Goal: Register for event/course

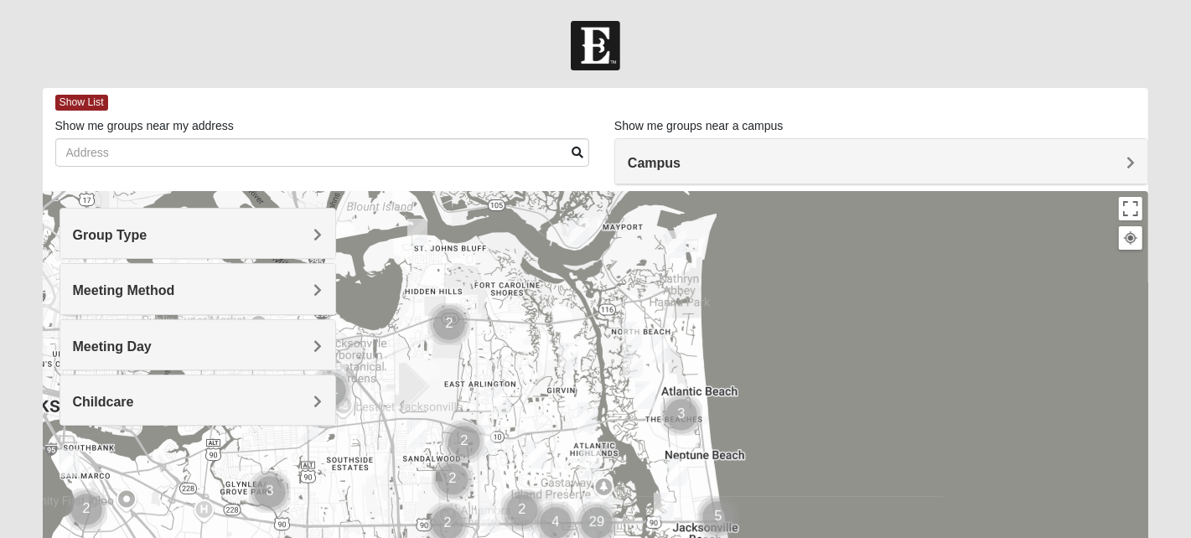
click at [187, 230] on h4 "Group Type" at bounding box center [198, 235] width 250 height 16
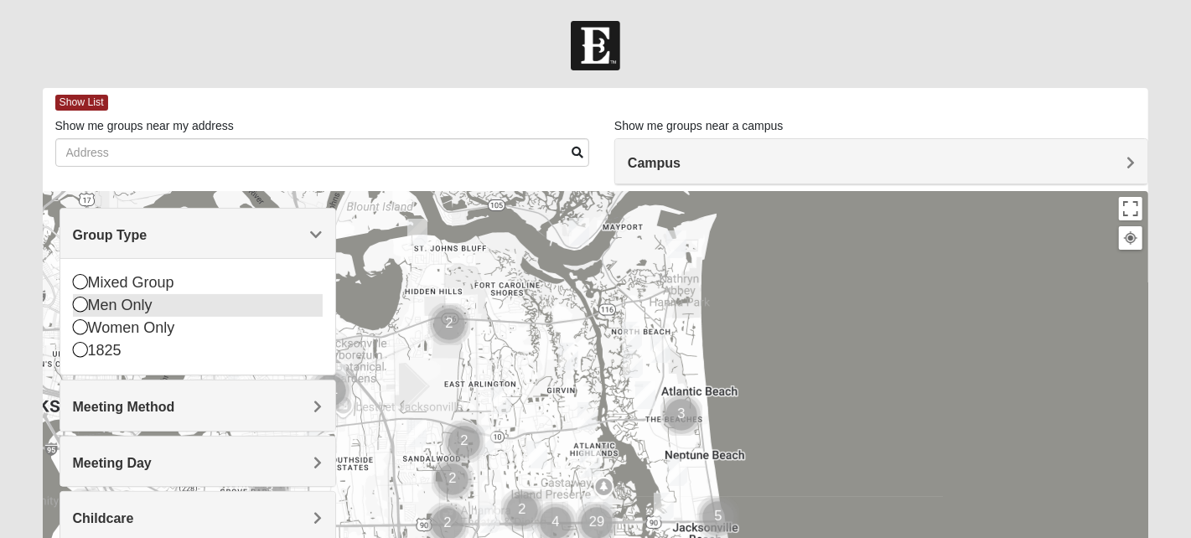
click at [82, 307] on icon at bounding box center [80, 304] width 15 height 15
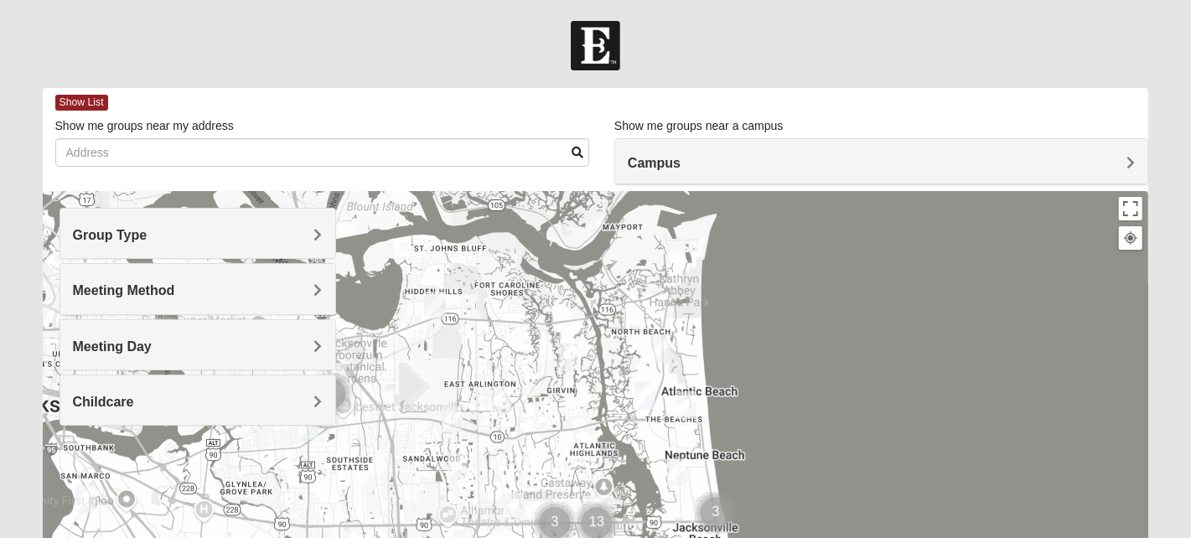
click at [121, 335] on div "Meeting Day" at bounding box center [197, 344] width 275 height 49
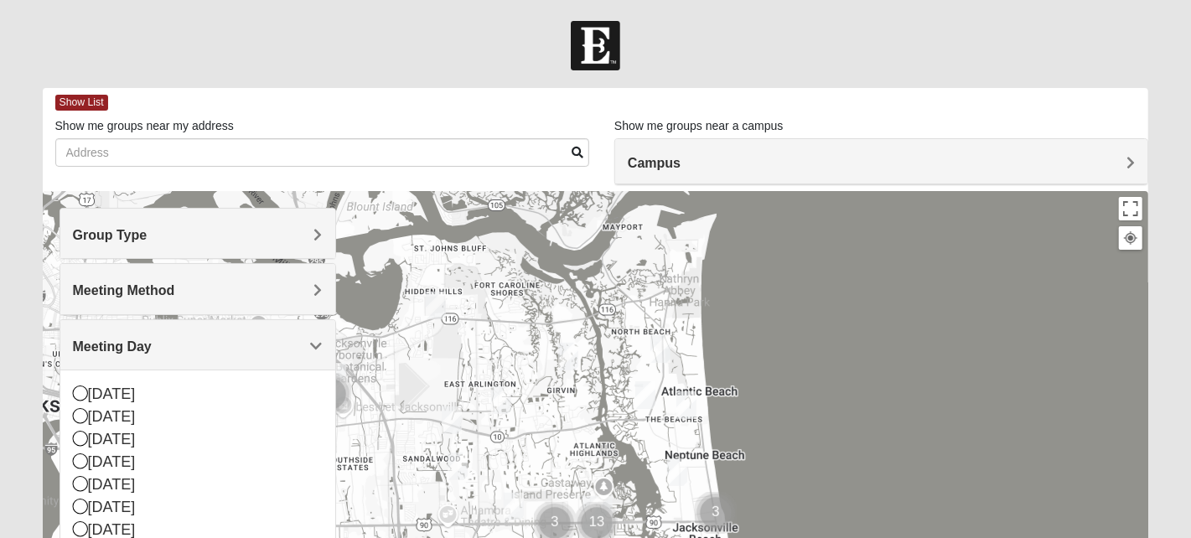
click at [71, 395] on div "Sunday Monday Tuesday Wednesday Thursday Friday Saturday" at bounding box center [197, 461] width 275 height 184
click at [83, 390] on icon at bounding box center [80, 392] width 15 height 15
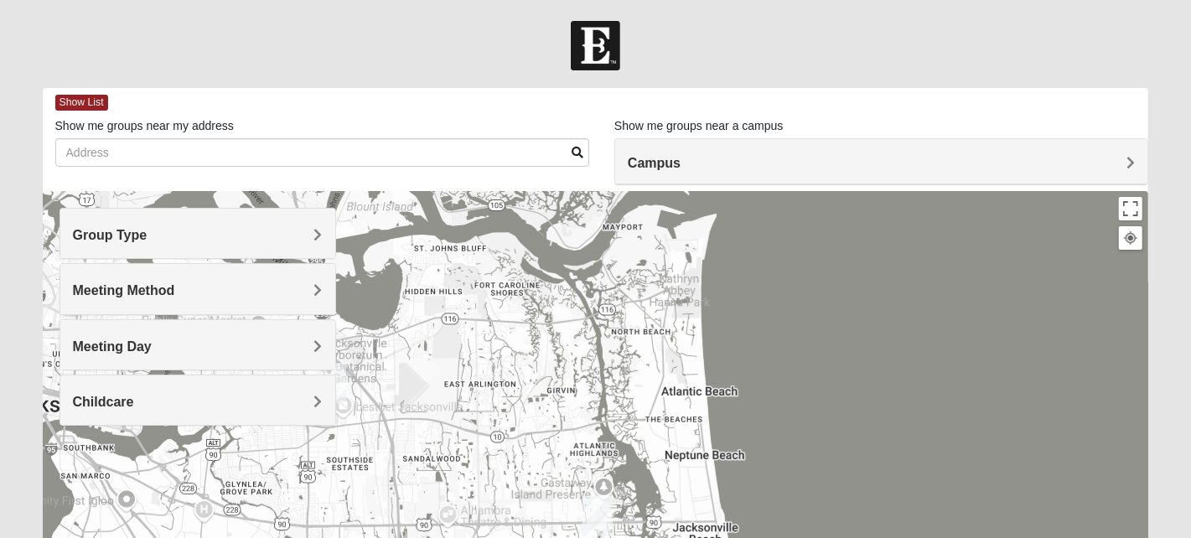
click at [338, 382] on img "Arlington" at bounding box center [331, 383] width 30 height 40
click at [344, 308] on div "Arlington" at bounding box center [315, 308] width 147 height 40
click at [366, 328] on div "651 Commerce Center Dr Jacksonville, FL 32225-7210" at bounding box center [335, 340] width 187 height 25
click at [1131, 211] on button "Toggle fullscreen view" at bounding box center [1130, 208] width 23 height 23
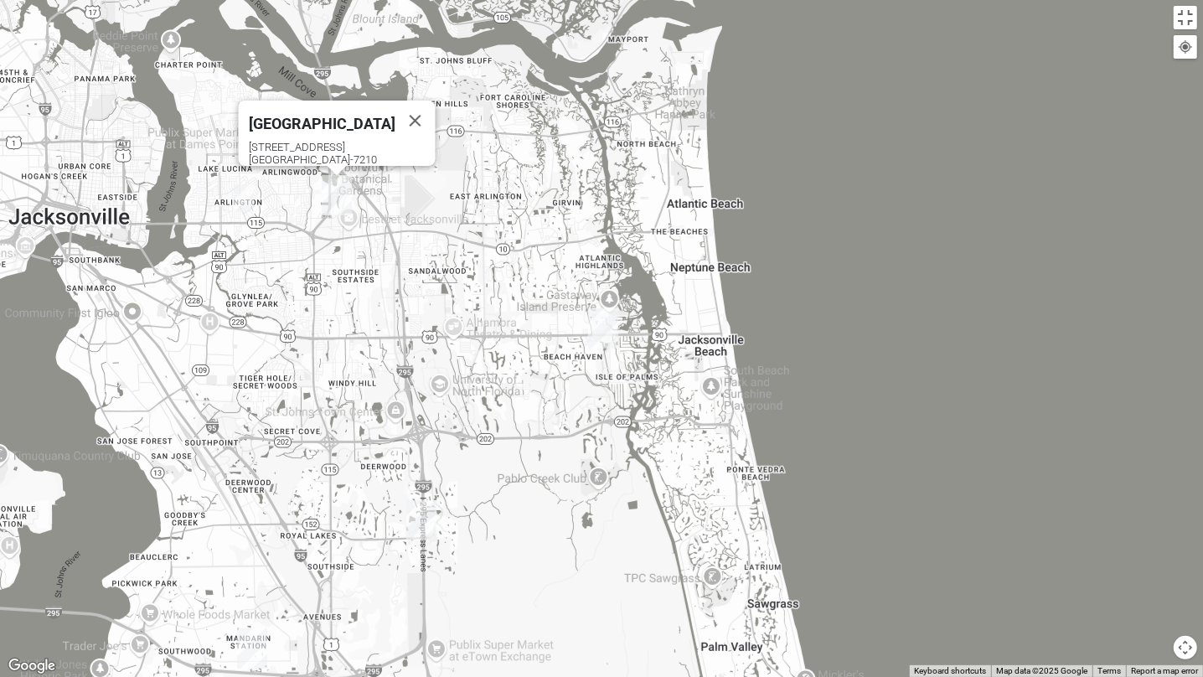
click at [287, 141] on div "651 Commerce Center Dr Jacksonville, FL 32225-7210" at bounding box center [342, 153] width 187 height 25
click at [336, 184] on img "Arlington" at bounding box center [337, 195] width 30 height 40
click at [1181, 19] on button "Toggle fullscreen view" at bounding box center [1185, 17] width 23 height 23
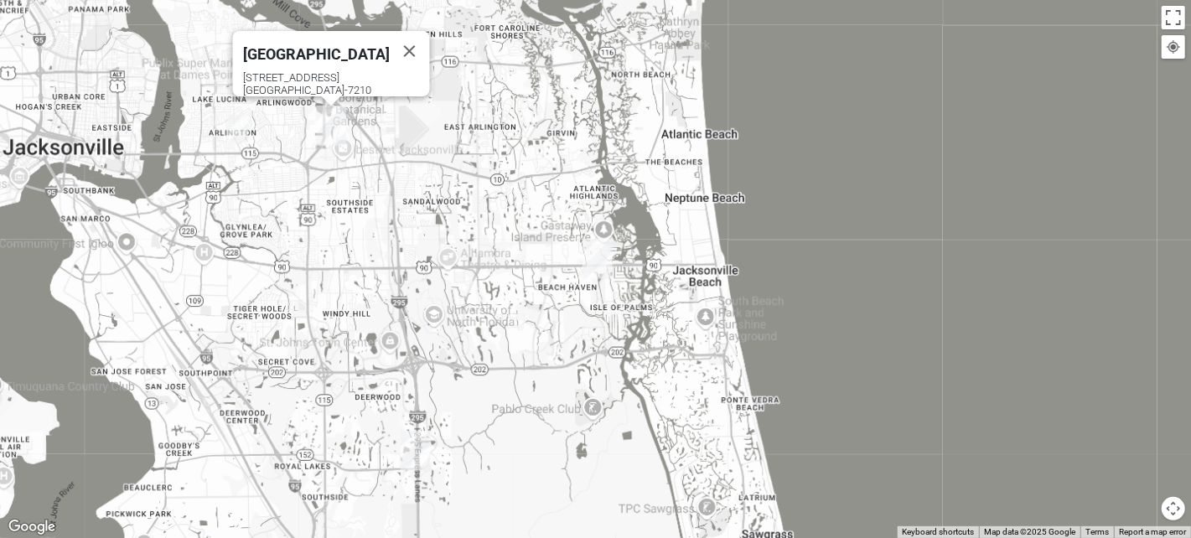
click at [706, 166] on h4 "Campus" at bounding box center [881, 163] width 507 height 16
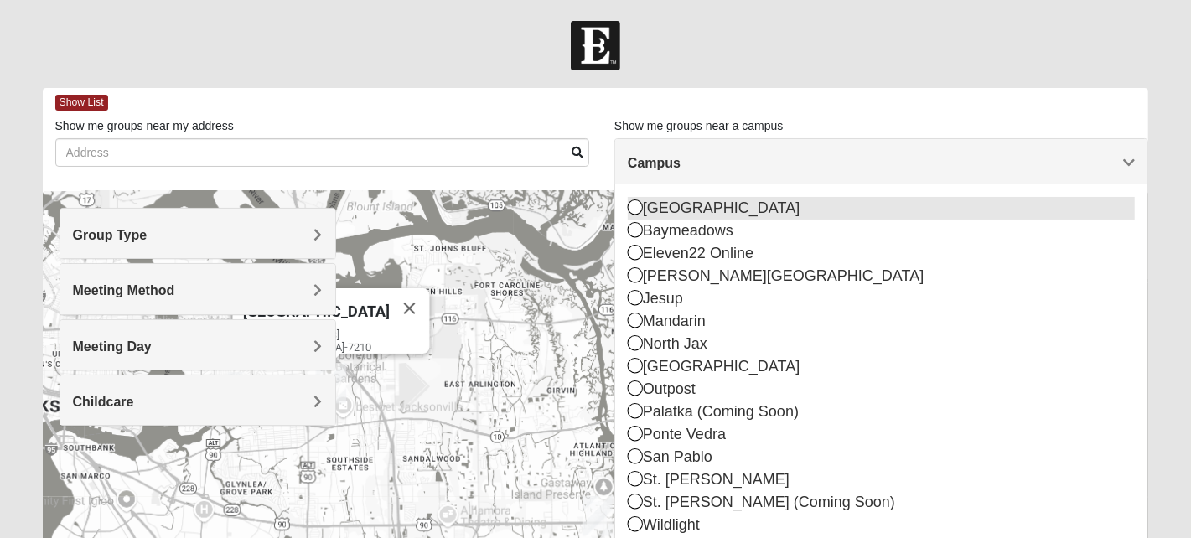
click at [635, 203] on icon at bounding box center [635, 206] width 15 height 15
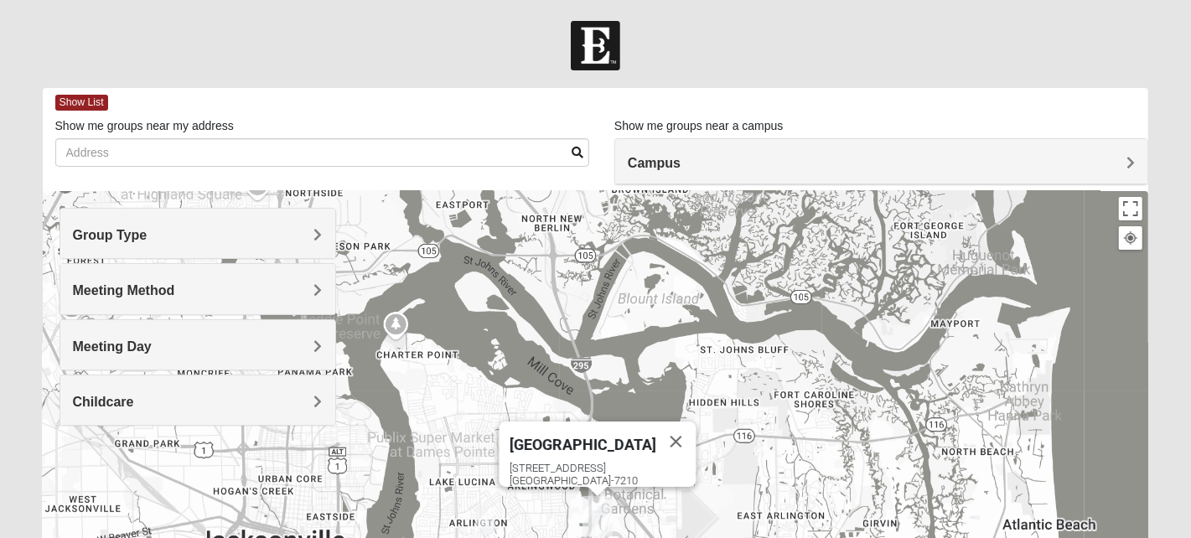
click at [635, 203] on icon at bounding box center [633, 204] width 10 height 10
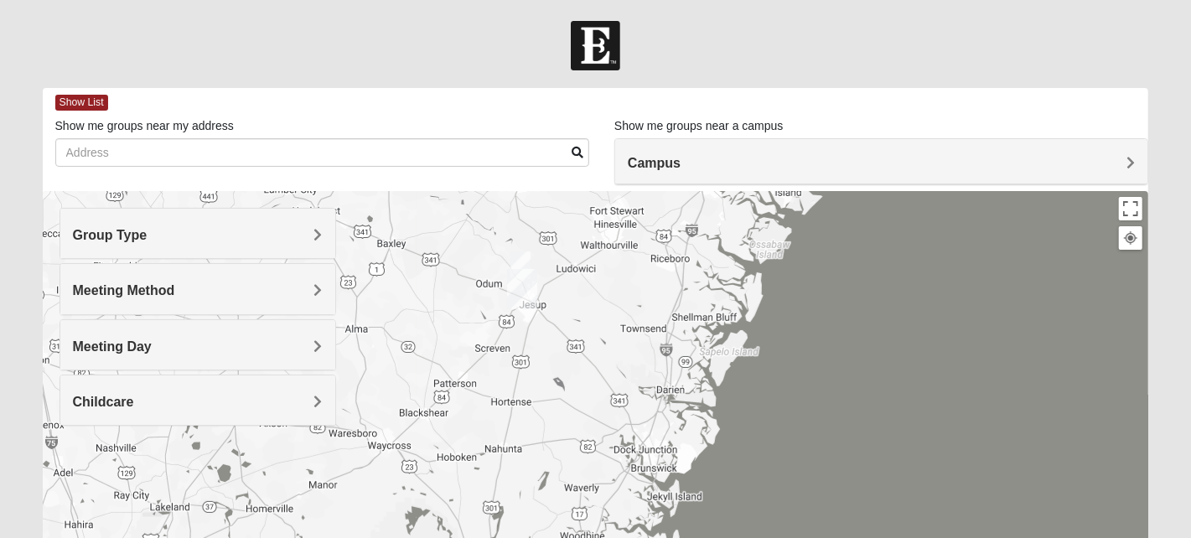
click at [712, 168] on h4 "Campus" at bounding box center [881, 163] width 507 height 16
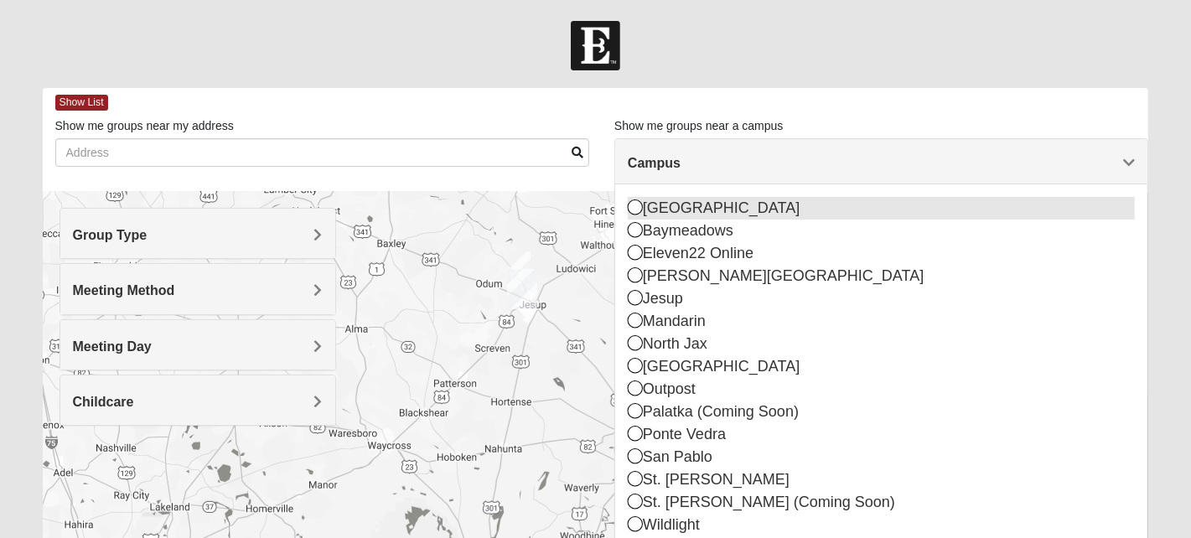
click at [635, 209] on icon at bounding box center [635, 206] width 15 height 15
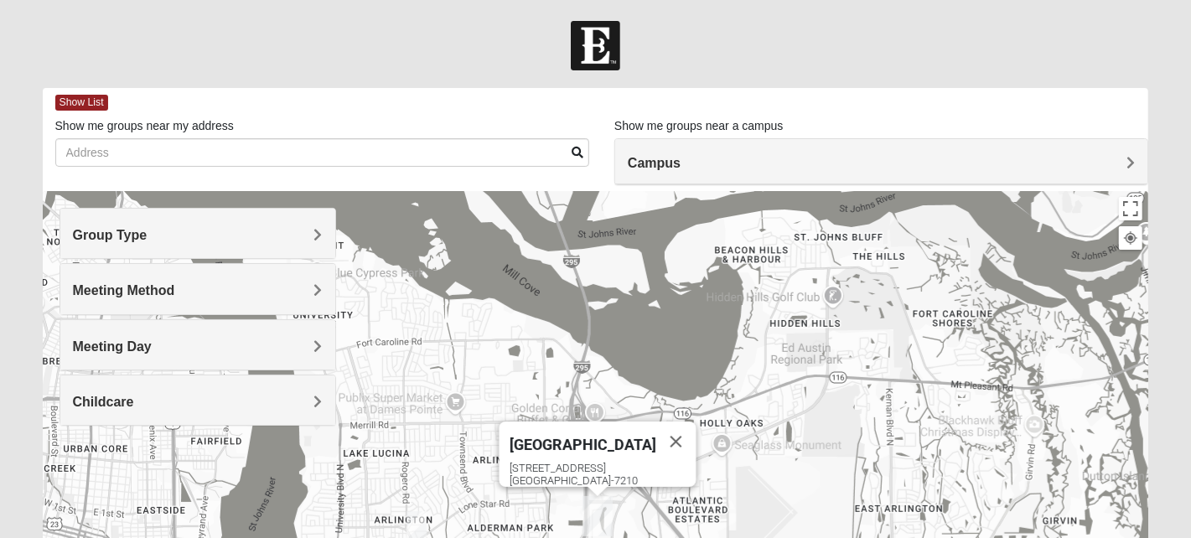
click at [594, 511] on img "Arlington" at bounding box center [597, 516] width 30 height 40
click at [583, 462] on div "651 Commerce Center Dr Jacksonville, FL 32225-7210" at bounding box center [602, 474] width 187 height 25
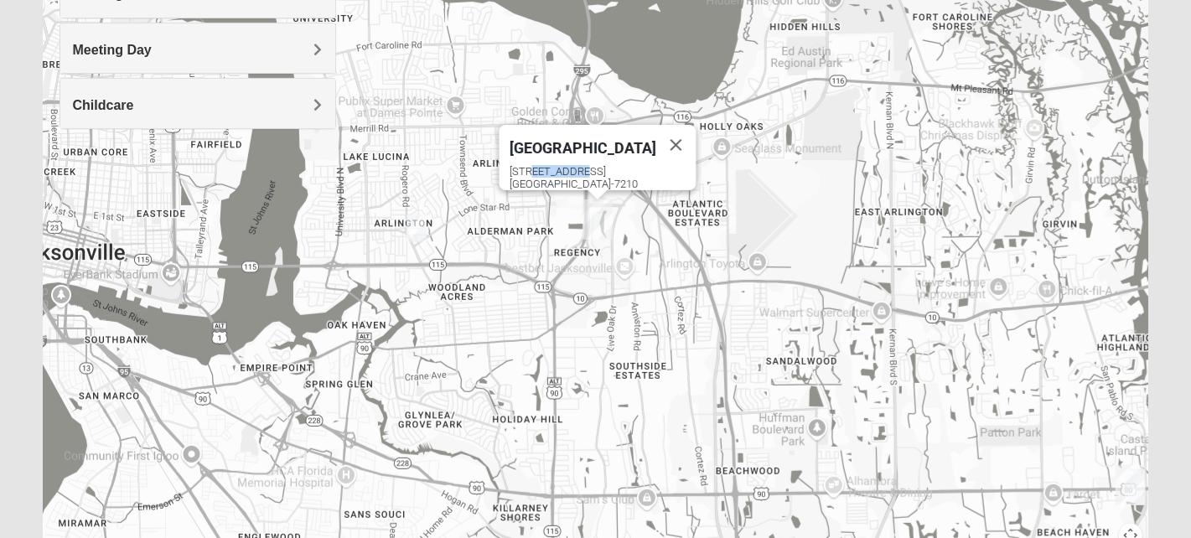
scroll to position [334, 0]
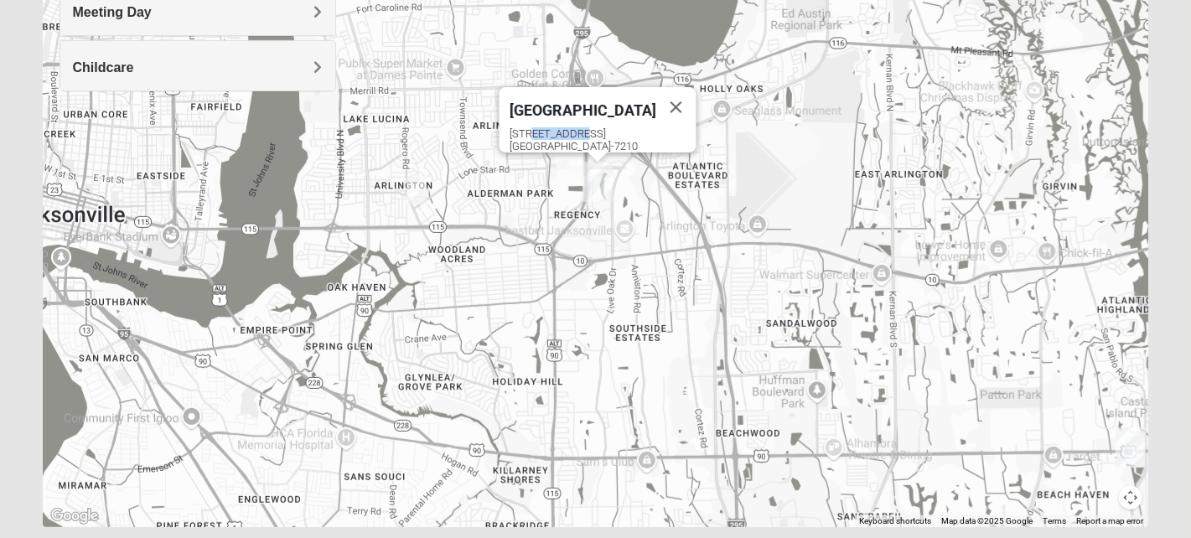
click at [417, 194] on img "Mens Smith/McGhee 32277" at bounding box center [416, 191] width 20 height 28
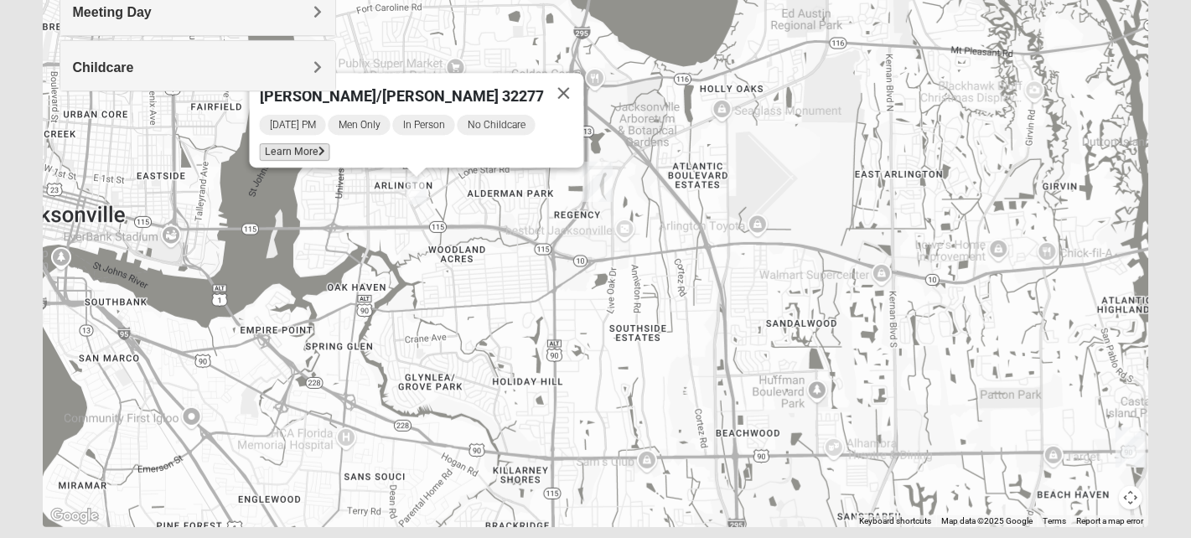
click at [313, 143] on span "Learn More" at bounding box center [294, 152] width 70 height 18
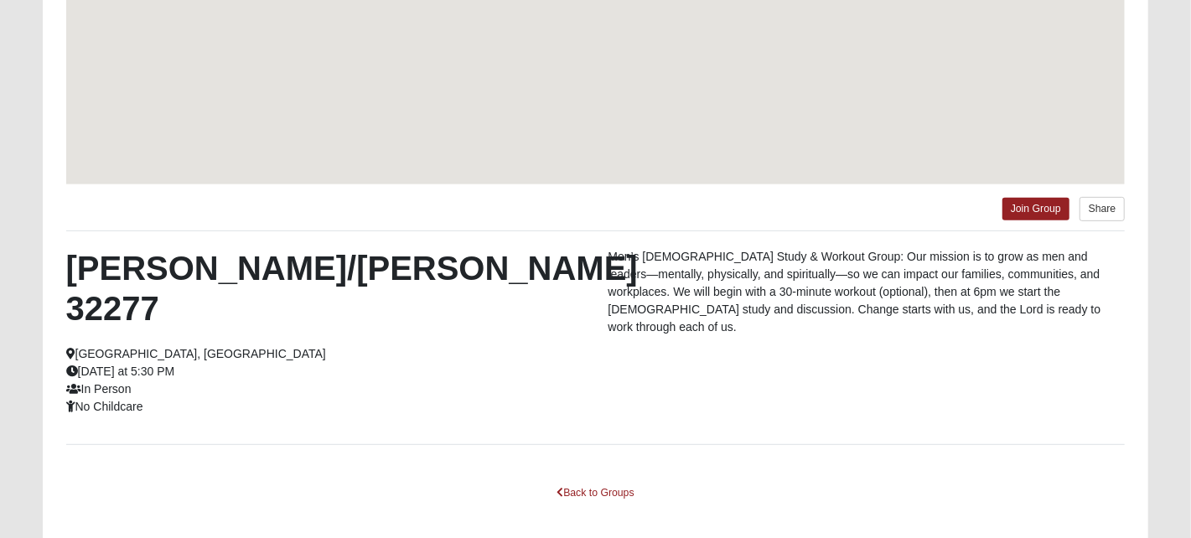
scroll to position [261, 0]
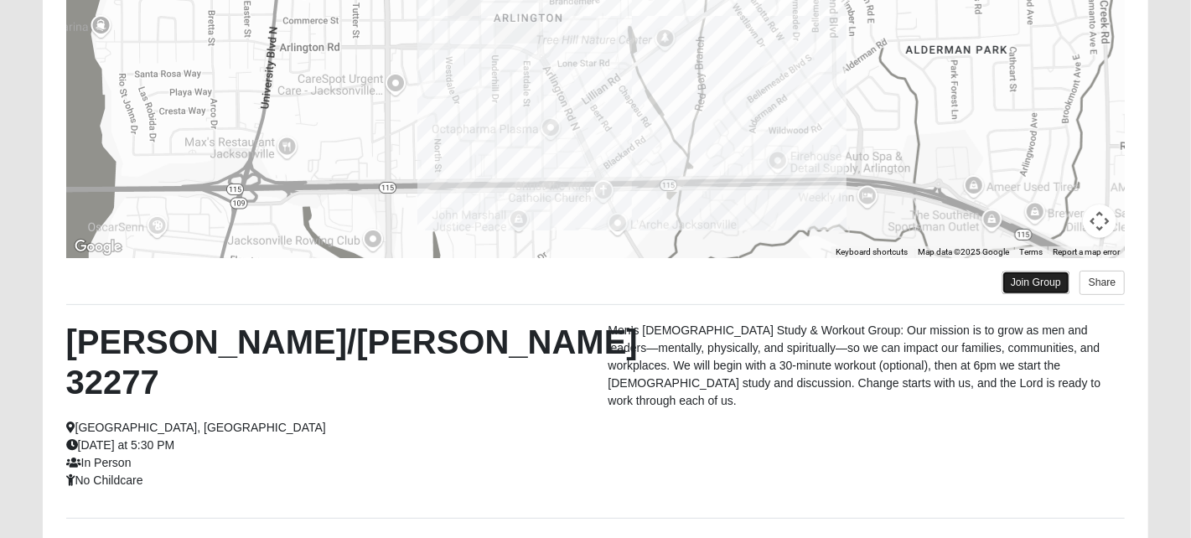
click at [1020, 283] on link "Join Group" at bounding box center [1035, 282] width 67 height 23
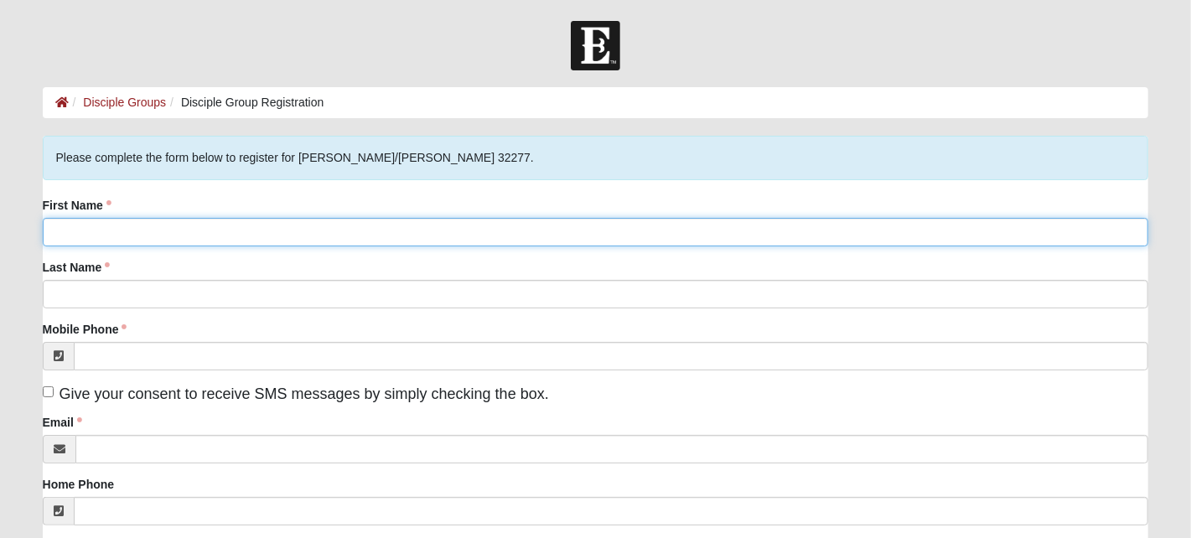
click at [246, 237] on input "First Name" at bounding box center [596, 232] width 1106 height 28
type input "[PERSON_NAME]"
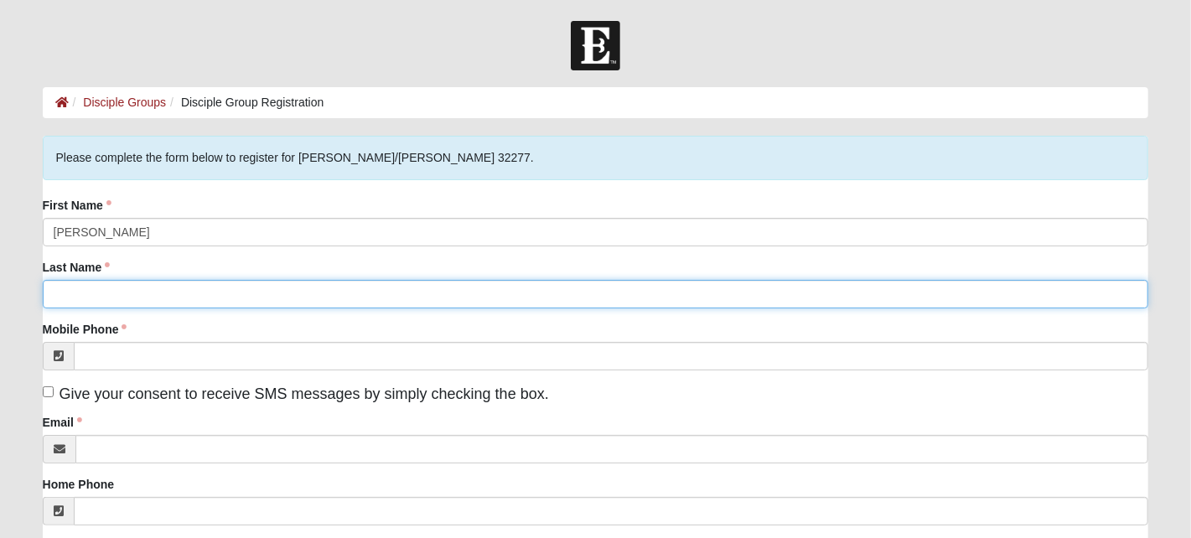
click at [210, 292] on input "Last Name" at bounding box center [596, 294] width 1106 height 28
type input "[PERSON_NAME]"
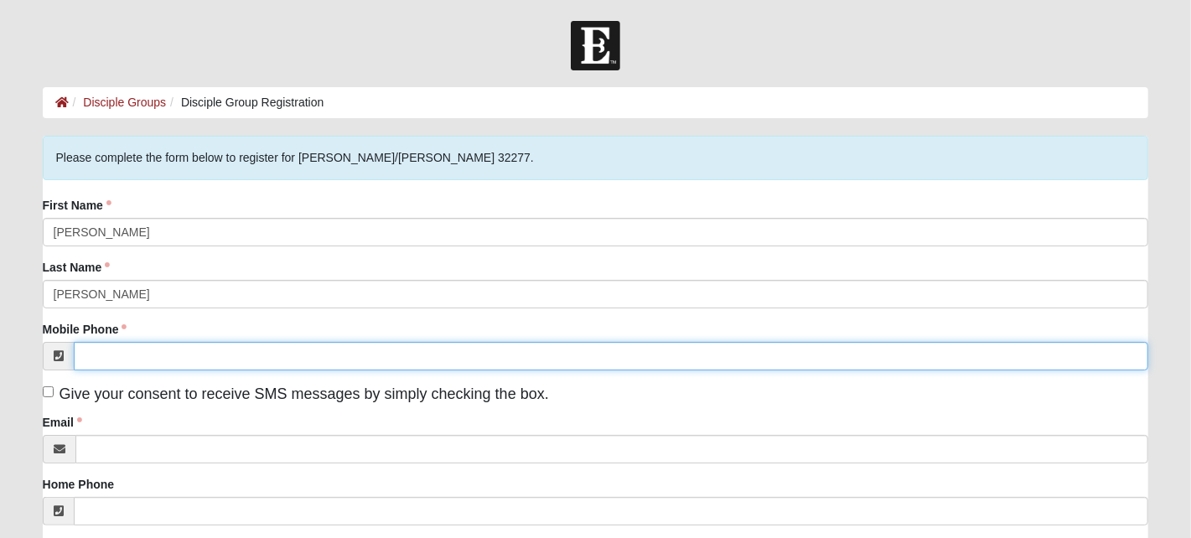
click at [186, 348] on input "Mobile Phone" at bounding box center [611, 356] width 1075 height 28
type input "[PHONE_NUMBER]"
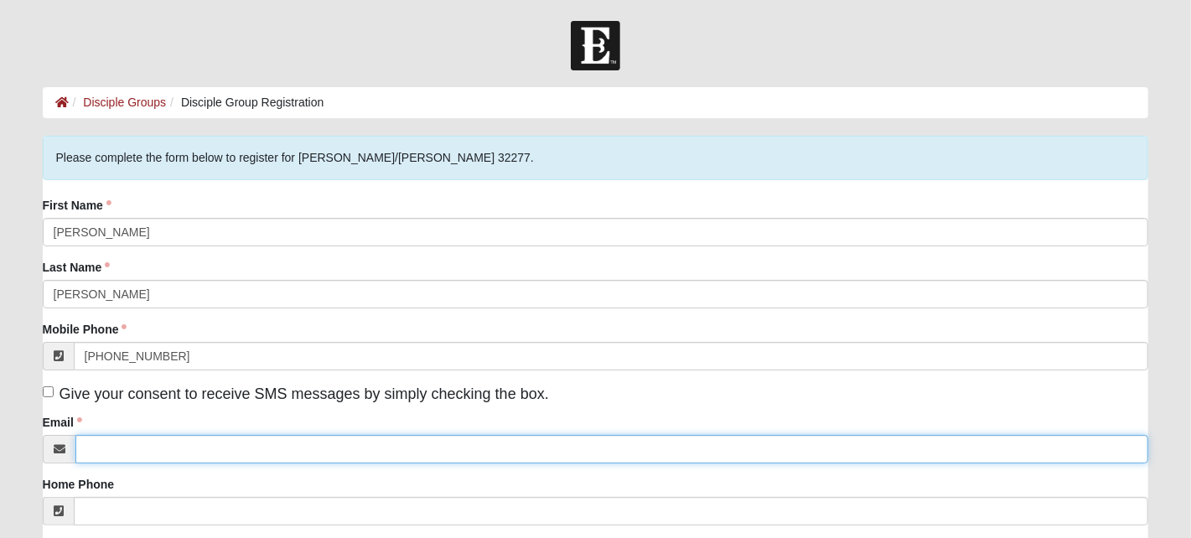
click at [119, 452] on input "Email" at bounding box center [611, 449] width 1073 height 28
type input "[EMAIL_ADDRESS][DOMAIN_NAME]"
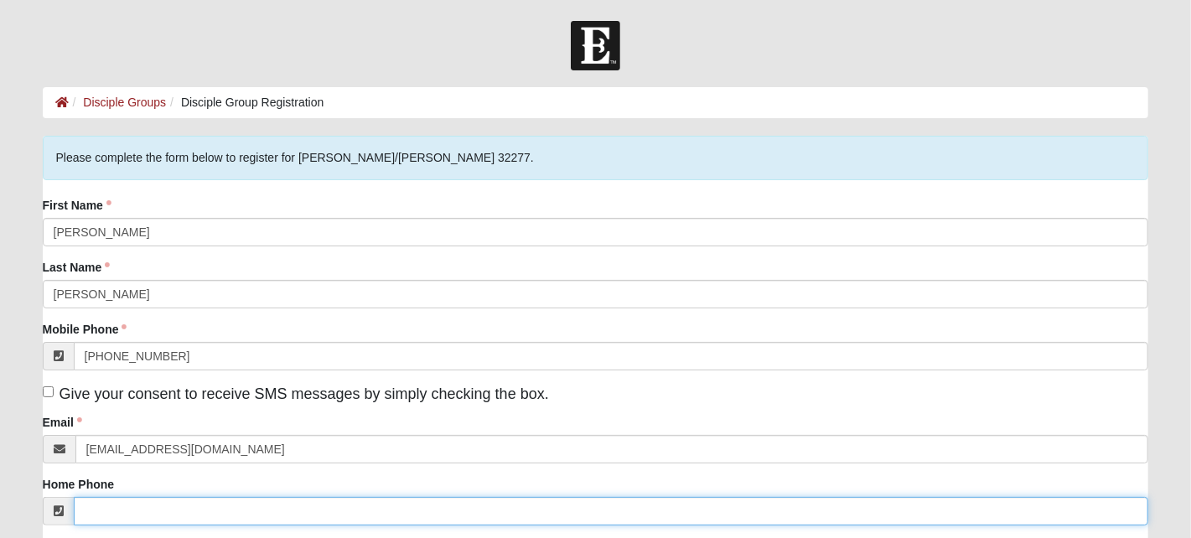
click at [168, 509] on input "Home Phone" at bounding box center [611, 511] width 1075 height 28
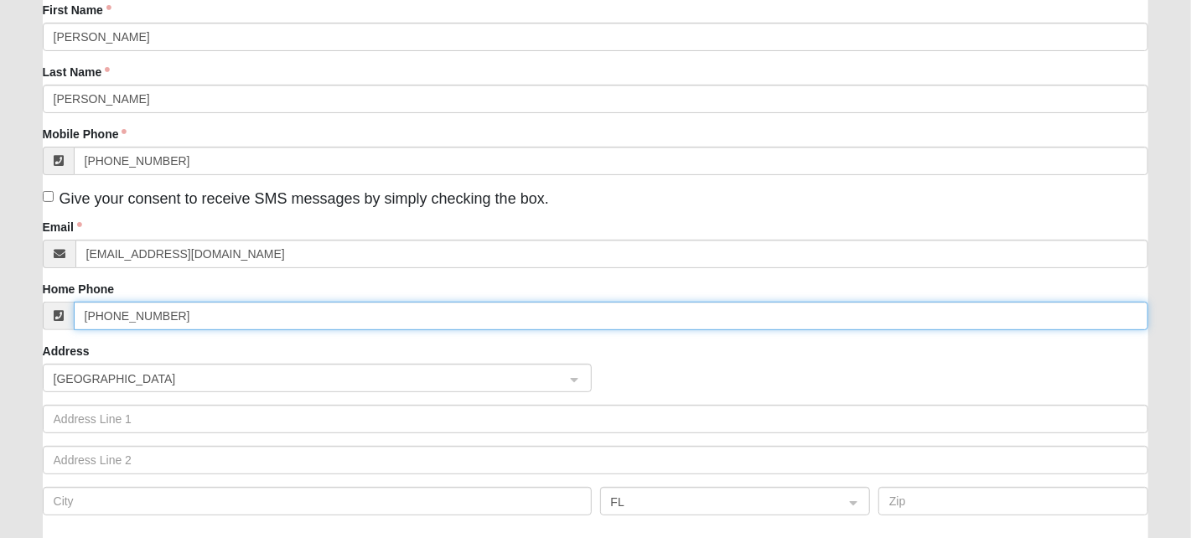
scroll to position [200, 0]
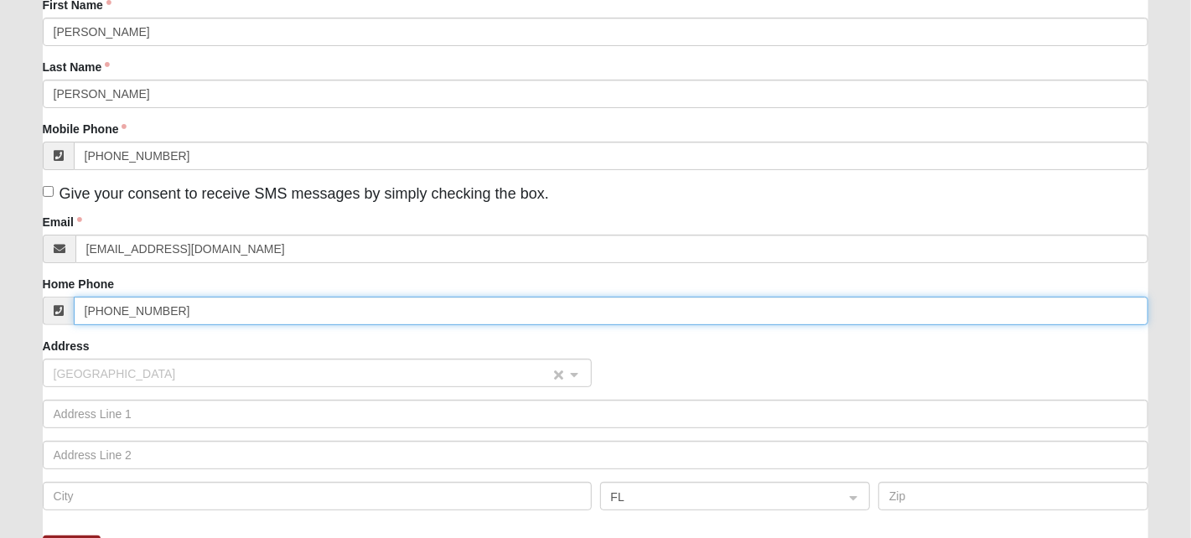
click at [250, 371] on span "[GEOGRAPHIC_DATA]" at bounding box center [302, 373] width 497 height 18
type input "[PHONE_NUMBER]"
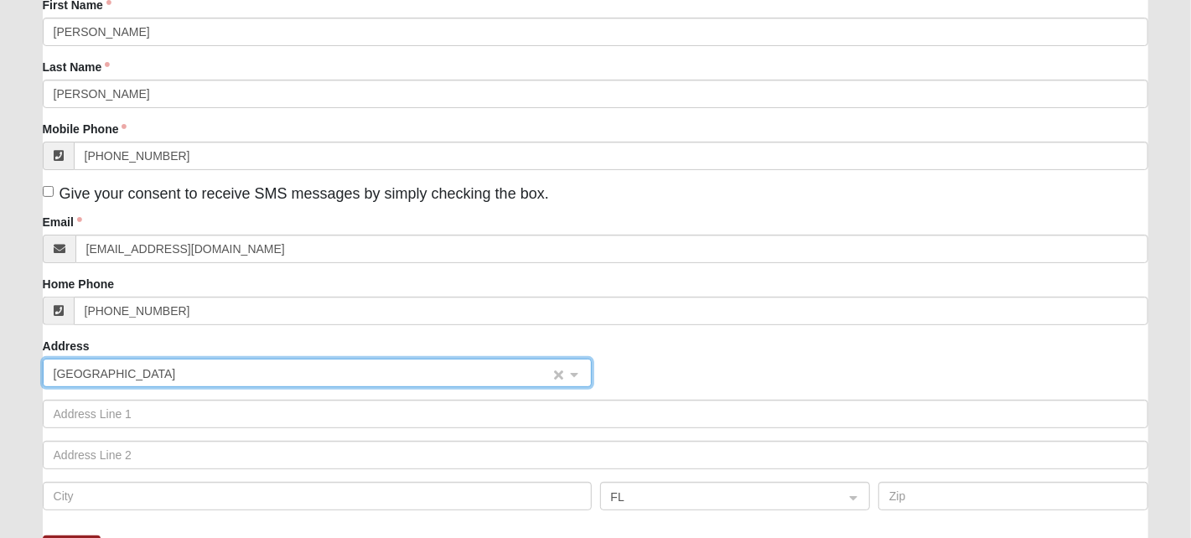
click at [250, 371] on span "[GEOGRAPHIC_DATA]" at bounding box center [302, 373] width 497 height 18
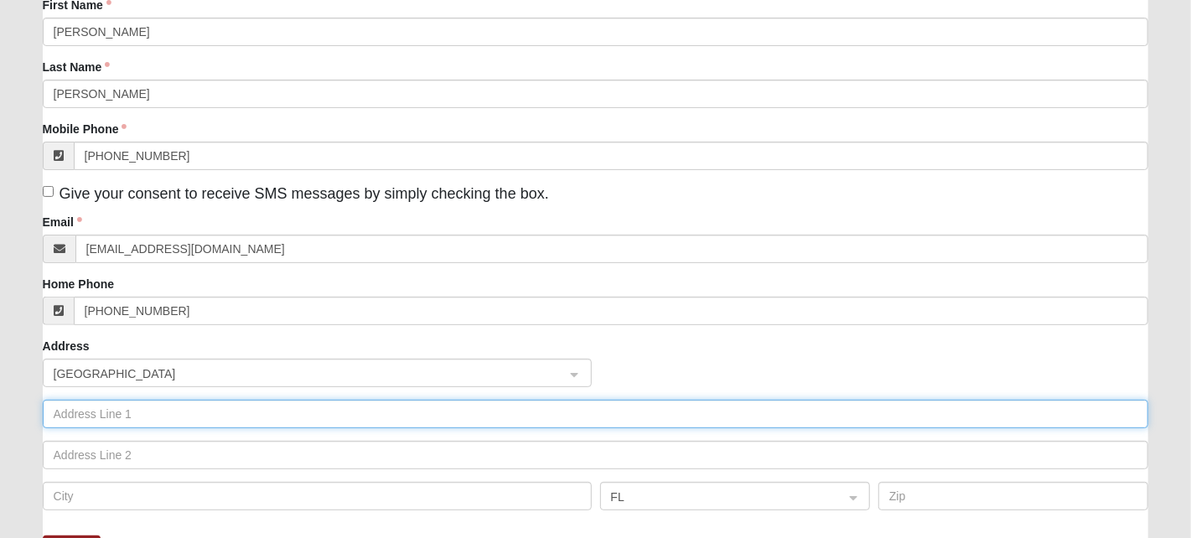
click at [243, 425] on input "text" at bounding box center [596, 414] width 1106 height 28
type input "[STREET_ADDRESS][PERSON_NAME]"
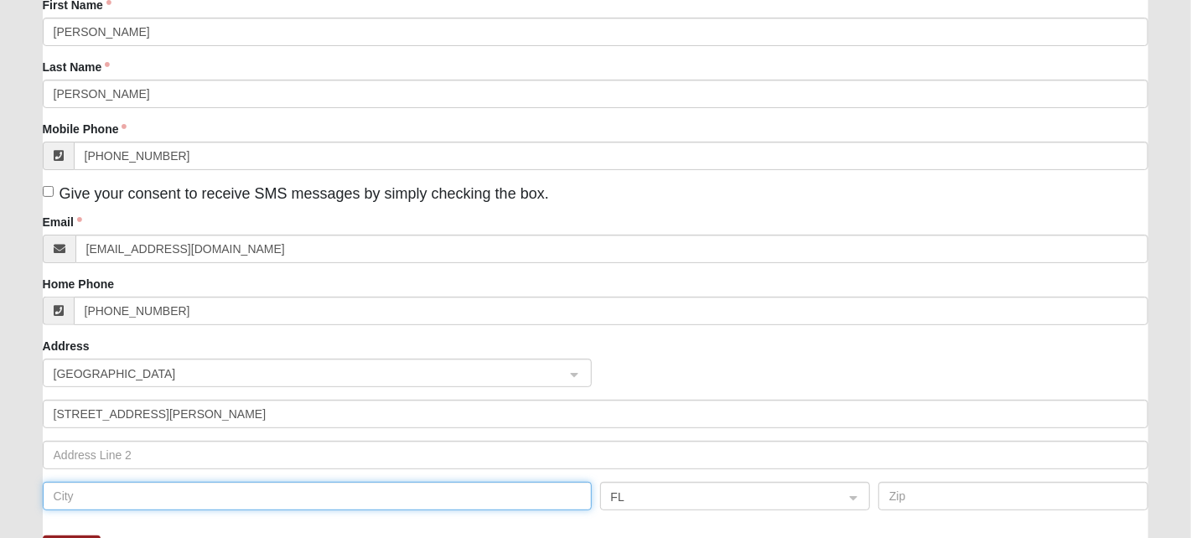
click at [141, 494] on input "text" at bounding box center [317, 496] width 549 height 28
type input "[GEOGRAPHIC_DATA]"
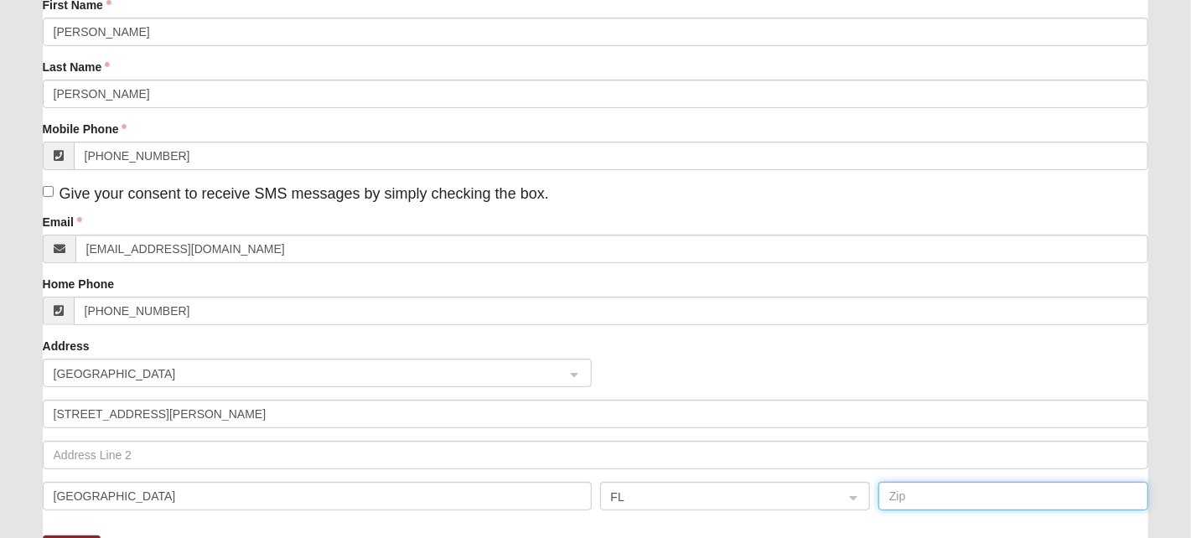
click at [1100, 496] on input "text" at bounding box center [1013, 496] width 270 height 28
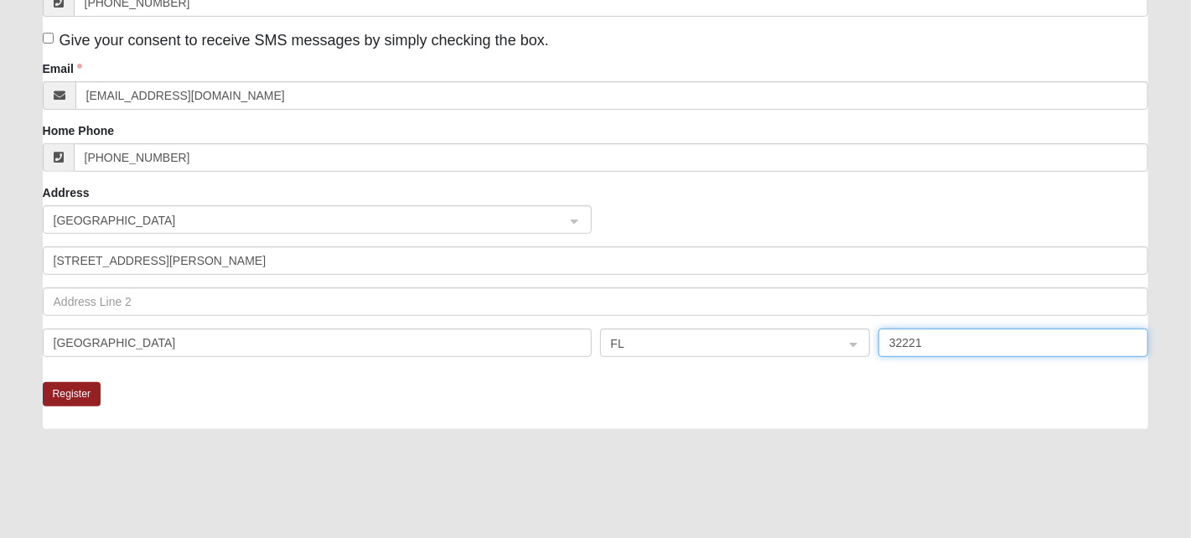
scroll to position [369, 0]
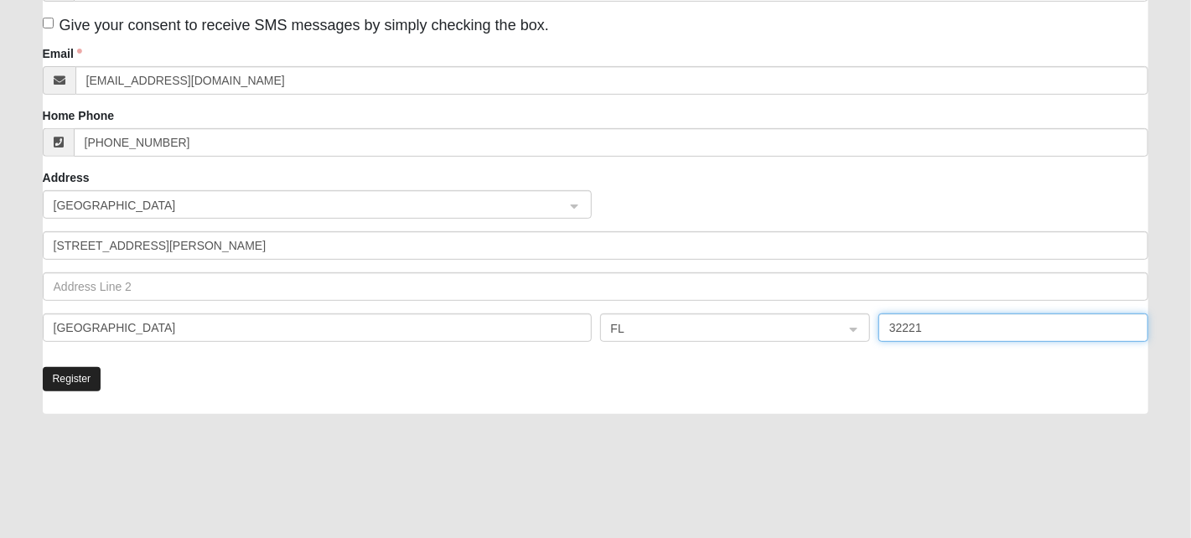
type input "32221"
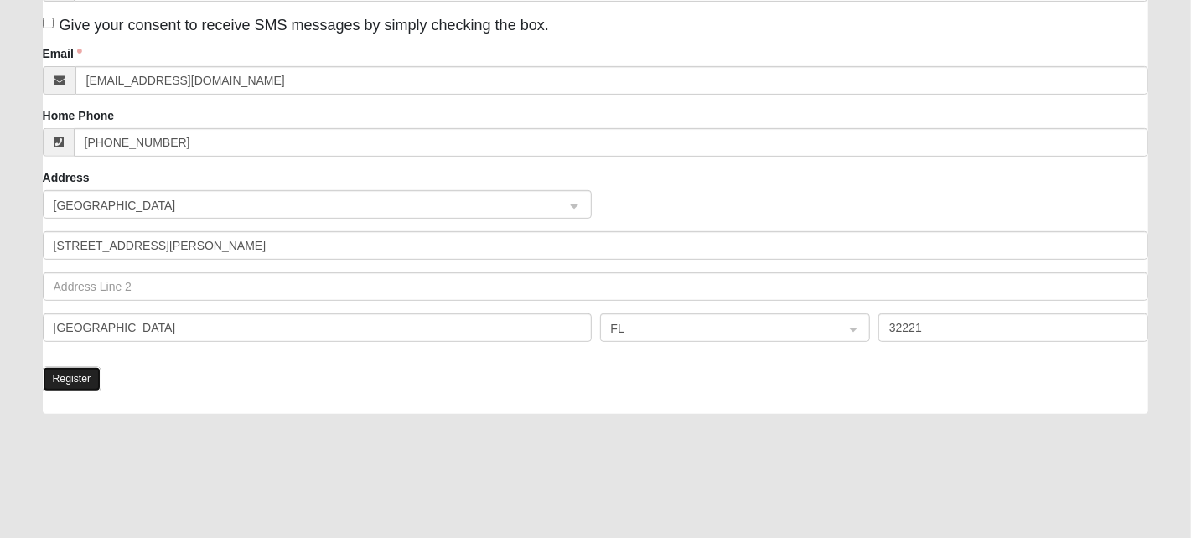
click at [75, 373] on button "Register" at bounding box center [72, 379] width 59 height 24
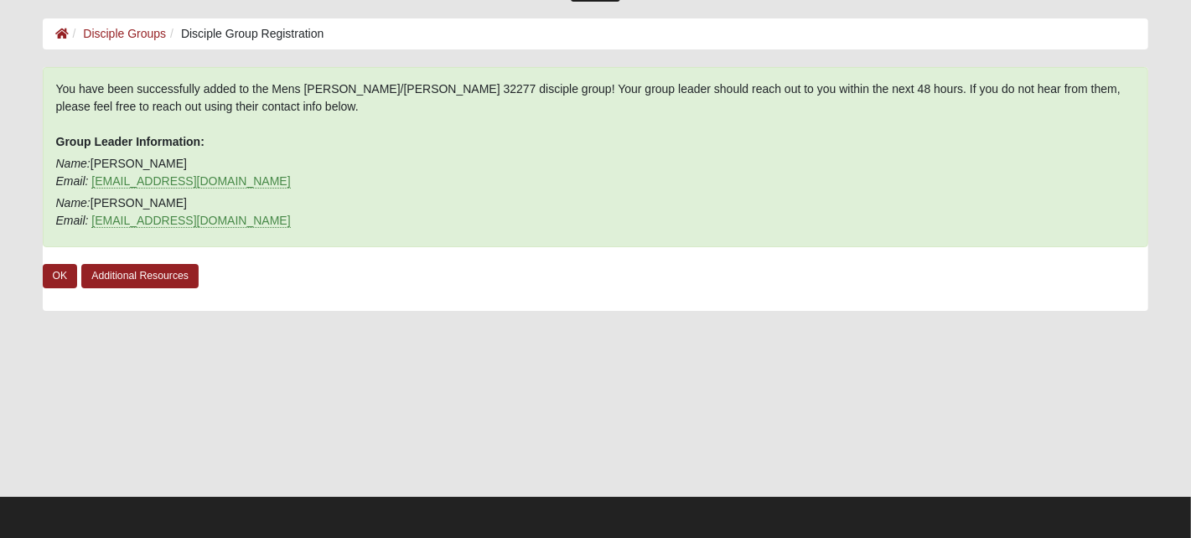
click at [485, 375] on div at bounding box center [596, 412] width 1106 height 168
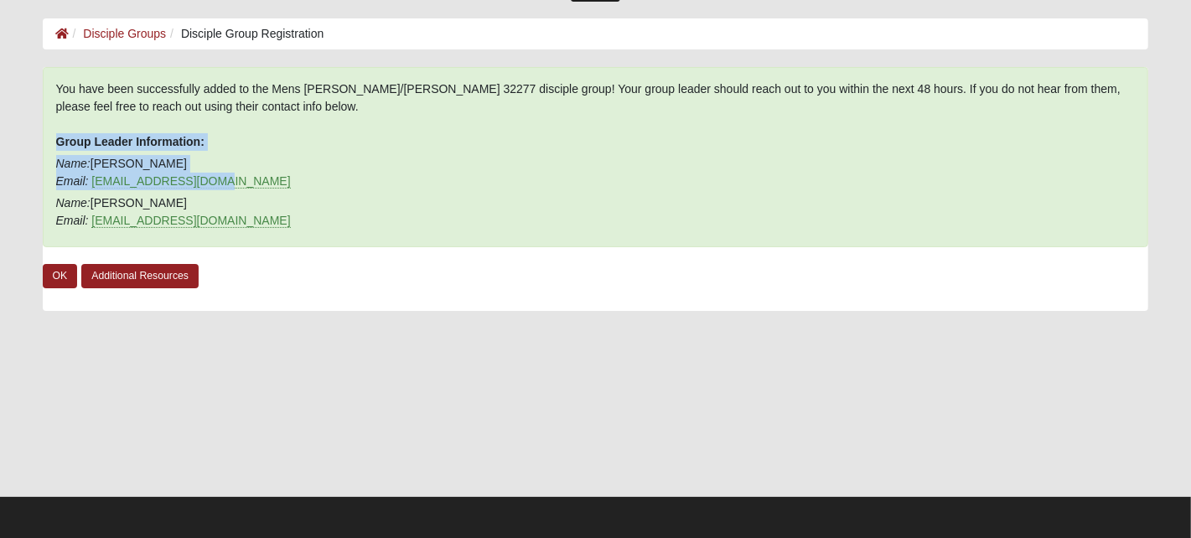
drag, startPoint x: 42, startPoint y: 144, endPoint x: 245, endPoint y: 181, distance: 206.9
click at [245, 181] on div "You have been successfully added to the Mens [PERSON_NAME]/[PERSON_NAME] 32277 …" at bounding box center [596, 157] width 1106 height 180
copy div "Group Leader Information: Name: [PERSON_NAME] Email: [EMAIL_ADDRESS][DOMAIN_NAM…"
